Goal: Information Seeking & Learning: Find specific fact

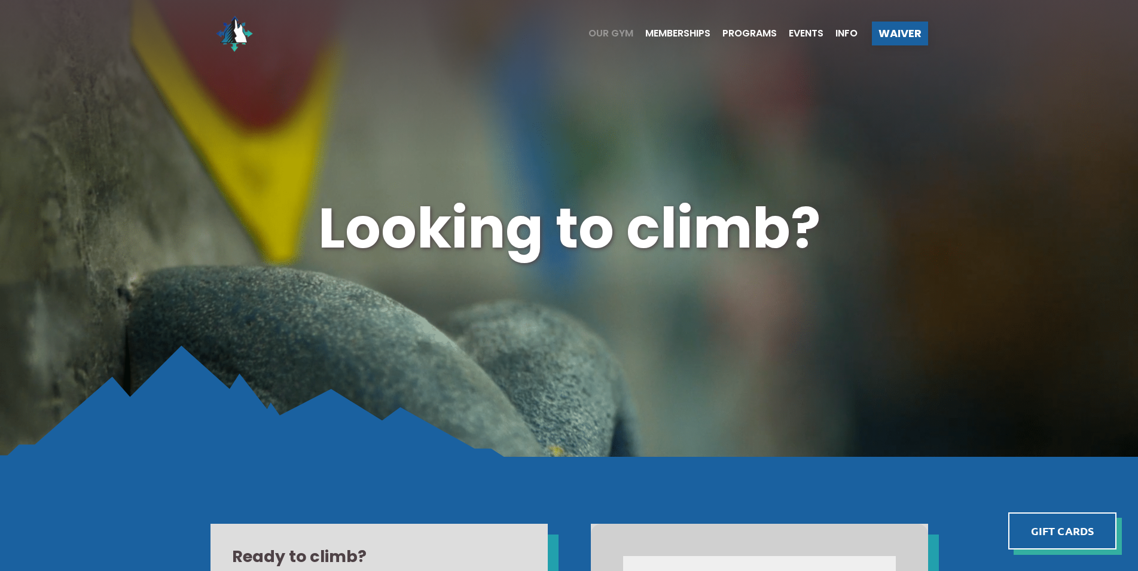
click at [618, 33] on span "Our Gym" at bounding box center [610, 34] width 45 height 10
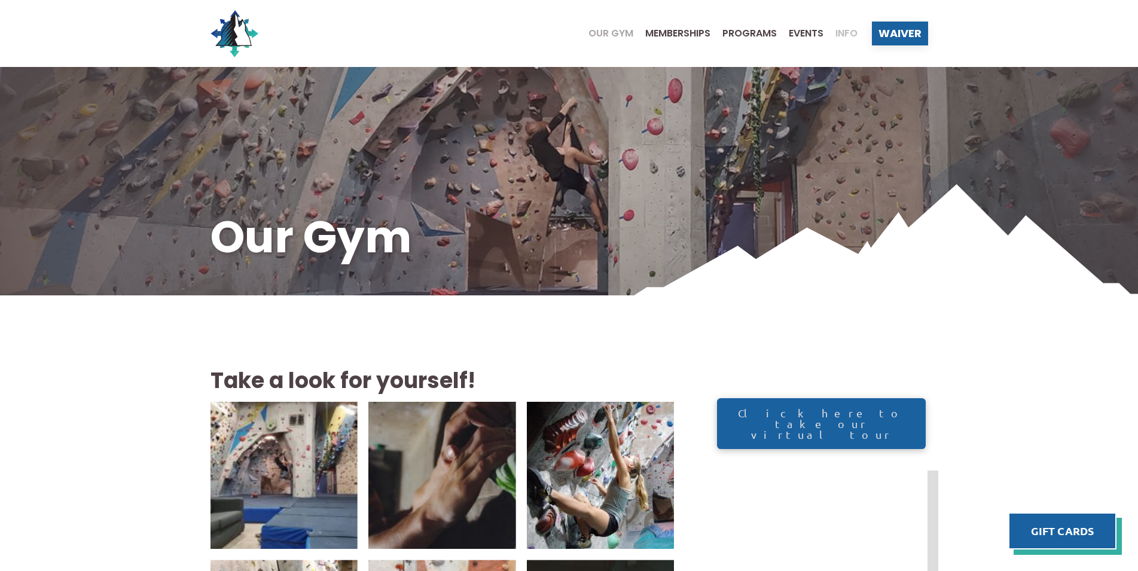
click at [848, 32] on span "Info" at bounding box center [846, 34] width 22 height 10
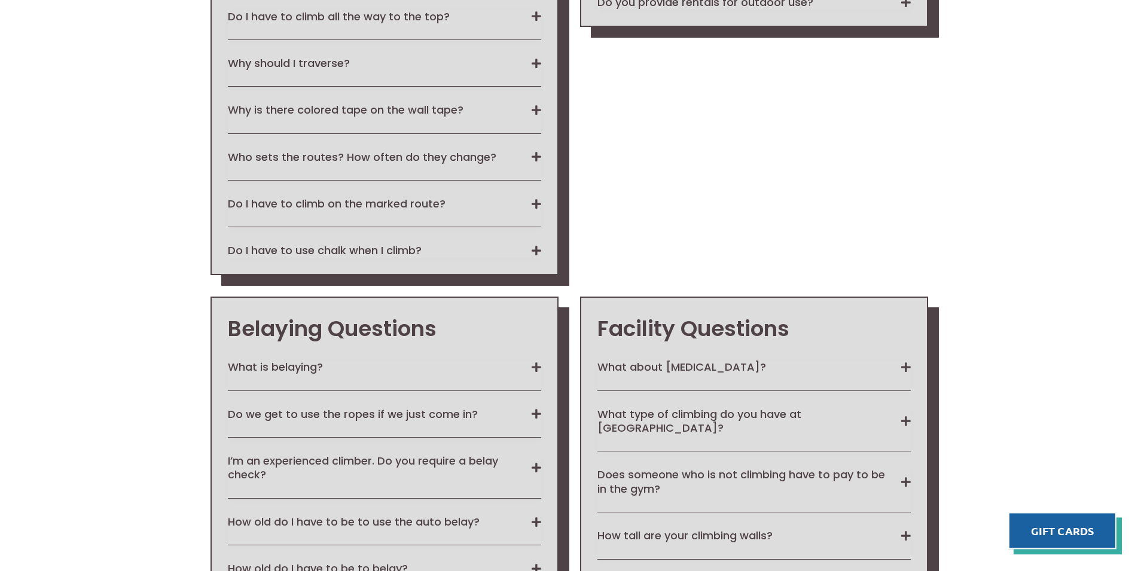
scroll to position [1742, 0]
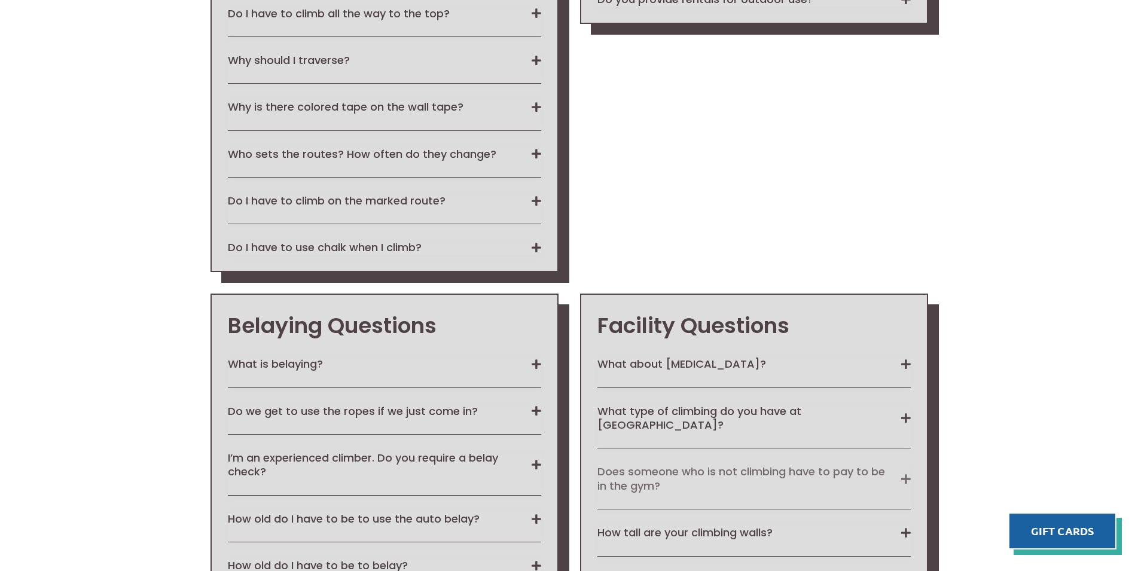
click at [739, 465] on button "Does someone who is not climbing have to pay to be in the gym?" at bounding box center [753, 479] width 313 height 28
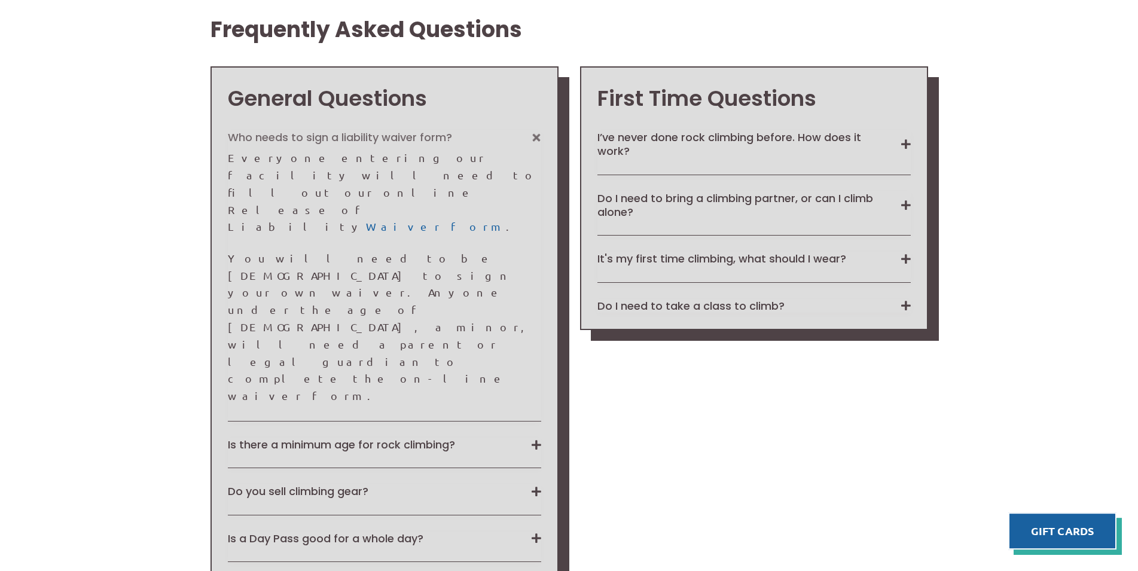
scroll to position [896, 0]
